Goal: Task Accomplishment & Management: Manage account settings

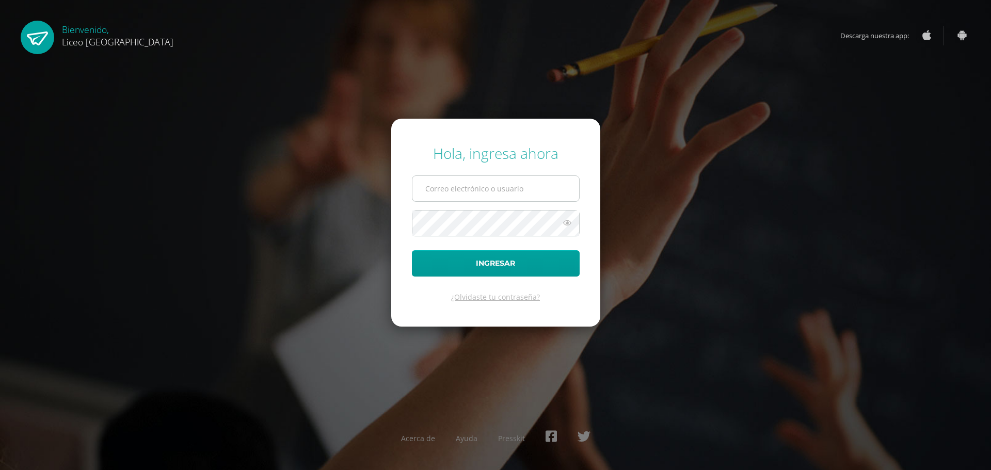
click at [450, 192] on input "text" at bounding box center [495, 188] width 167 height 25
type input "20192270"
click at [473, 267] on button "Ingresar" at bounding box center [496, 263] width 168 height 26
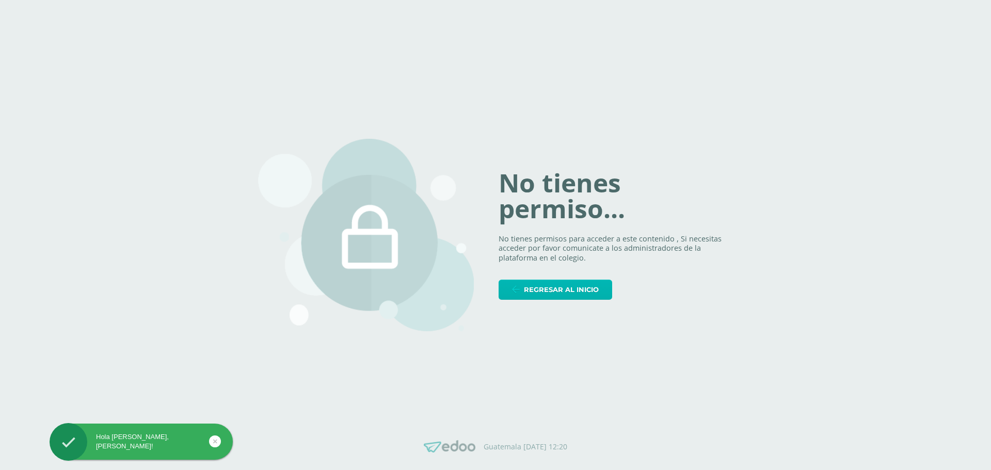
click at [536, 287] on span "Regresar al inicio" at bounding box center [561, 289] width 75 height 19
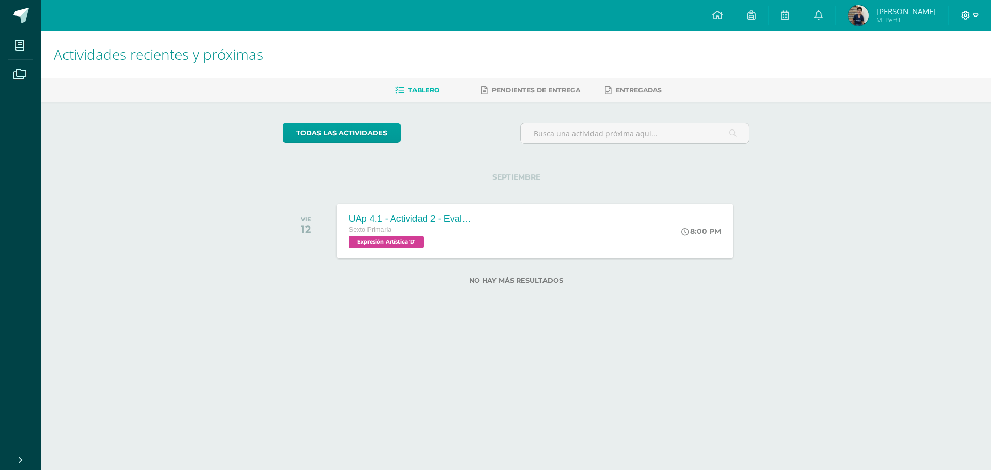
click at [971, 13] on span at bounding box center [970, 15] width 18 height 11
click at [934, 69] on span "Cerrar sesión" at bounding box center [943, 71] width 46 height 10
